Goal: Information Seeking & Learning: Learn about a topic

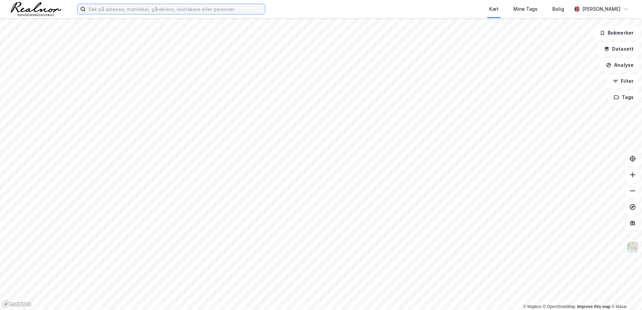
click at [102, 9] on input at bounding box center [175, 9] width 179 height 10
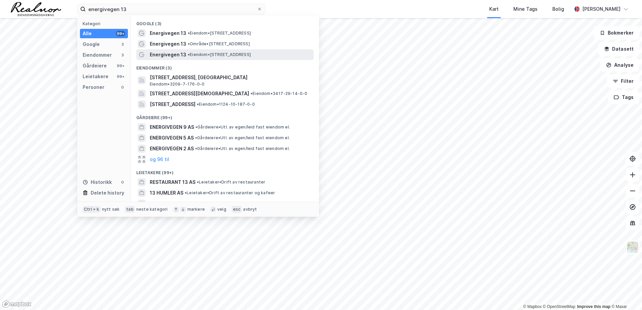
click at [172, 53] on span "Energivegen 13" at bounding box center [168, 55] width 37 height 8
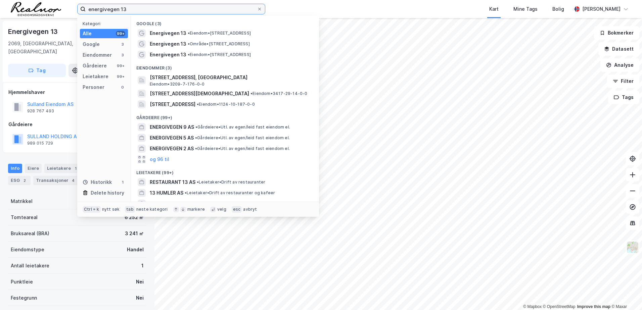
drag, startPoint x: 140, startPoint y: 9, endPoint x: -9, endPoint y: 0, distance: 149.4
click at [0, 0] on html "energivegen 13 Kategori Alle 99+ Google 3 Eiendommer 3 Gårdeiere 99+ Leietakere…" at bounding box center [321, 155] width 642 height 310
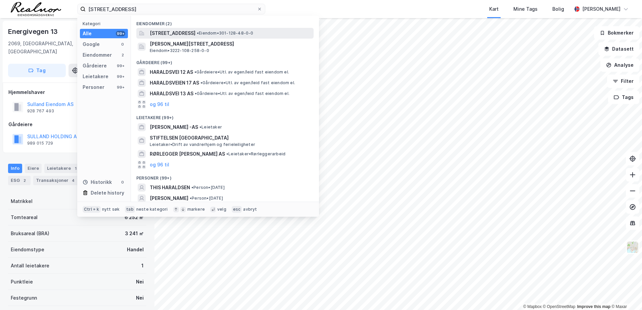
click at [196, 34] on span "[STREET_ADDRESS]" at bounding box center [173, 33] width 46 height 8
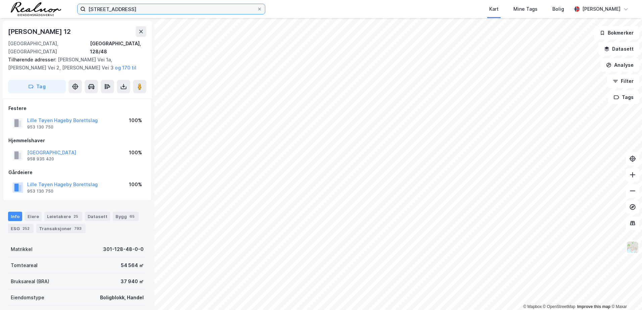
click at [116, 9] on input "[STREET_ADDRESS]" at bounding box center [171, 9] width 171 height 10
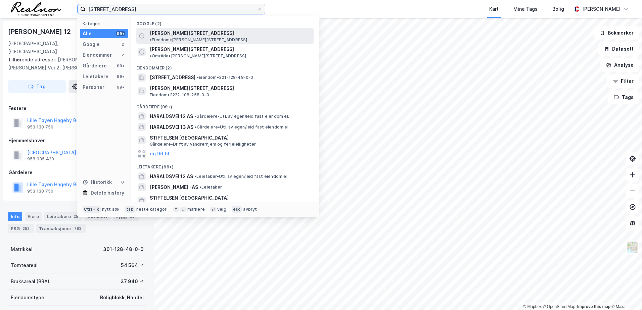
type input "[STREET_ADDRESS]"
click at [206, 37] on span "• Eiendom • [STREET_ADDRESS]" at bounding box center [199, 39] width 98 height 5
